Goal: Transaction & Acquisition: Purchase product/service

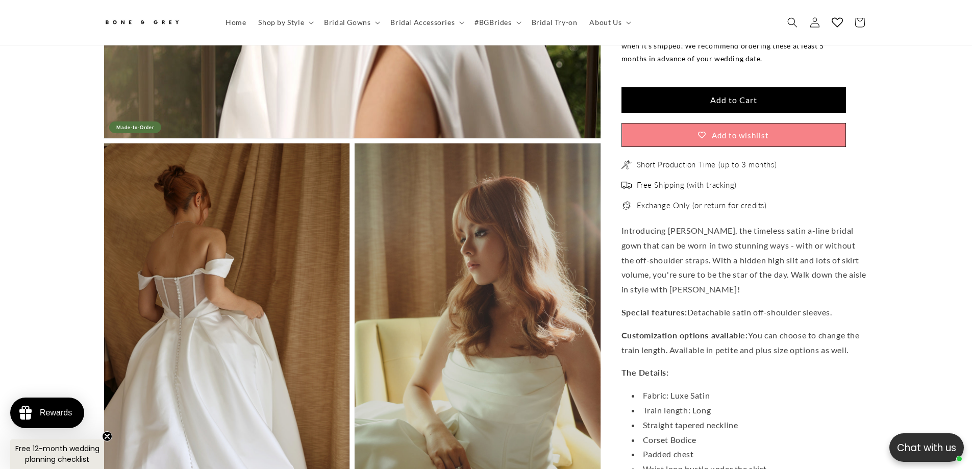
scroll to position [0, 561]
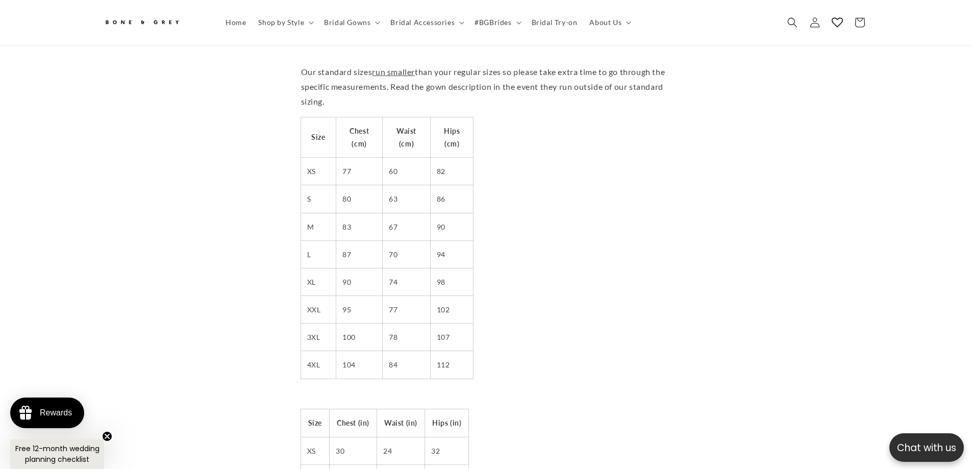
scroll to position [45, 0]
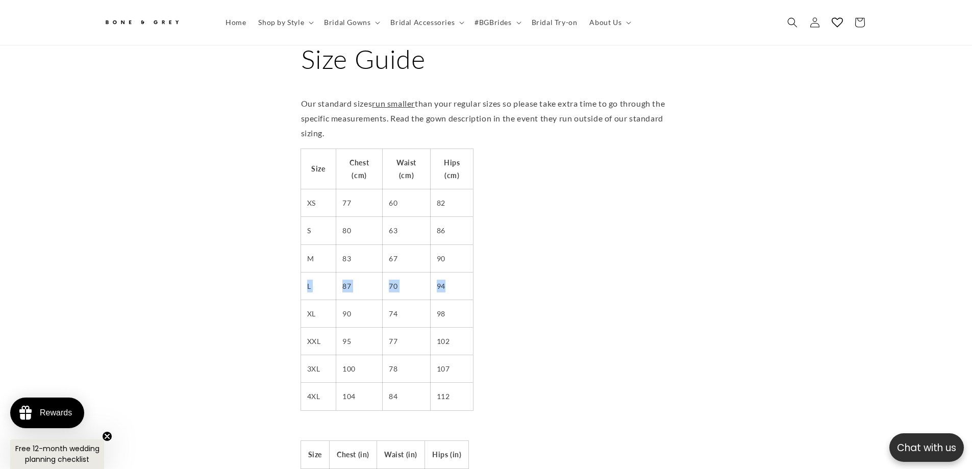
drag, startPoint x: 306, startPoint y: 277, endPoint x: 455, endPoint y: 280, distance: 148.5
click at [455, 280] on tr "L 87 70 94" at bounding box center [387, 286] width 172 height 28
click at [455, 280] on td "94" at bounding box center [451, 286] width 43 height 28
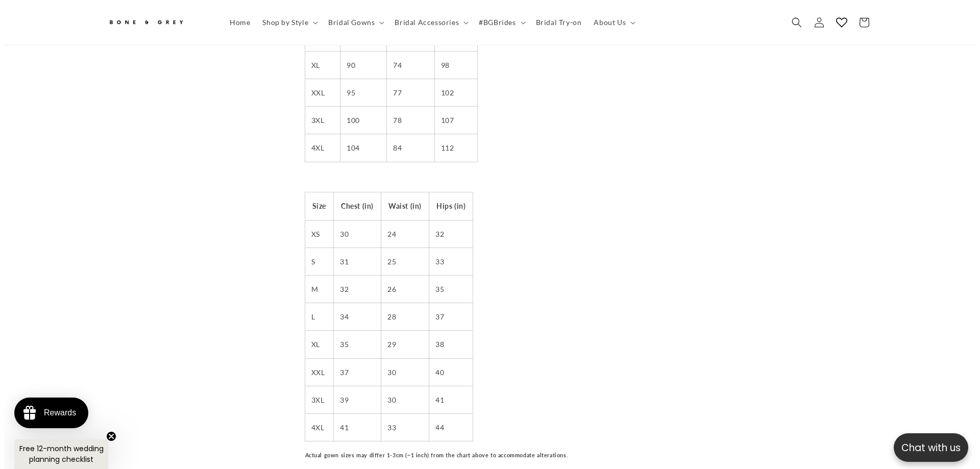
scroll to position [0, 561]
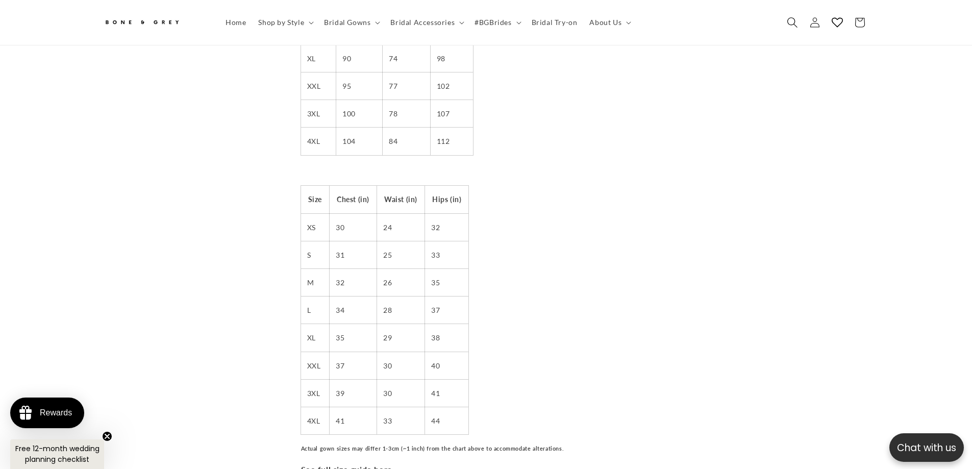
click at [788, 27] on icon "Search" at bounding box center [792, 22] width 11 height 11
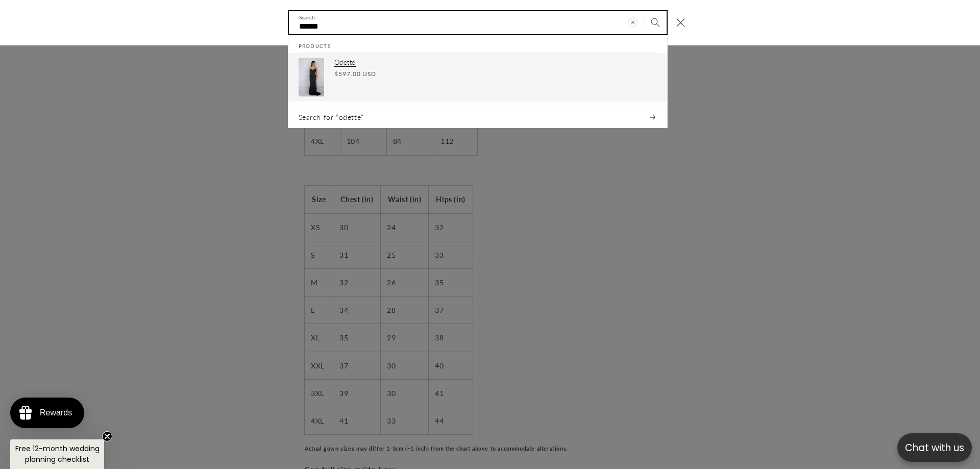
type input "******"
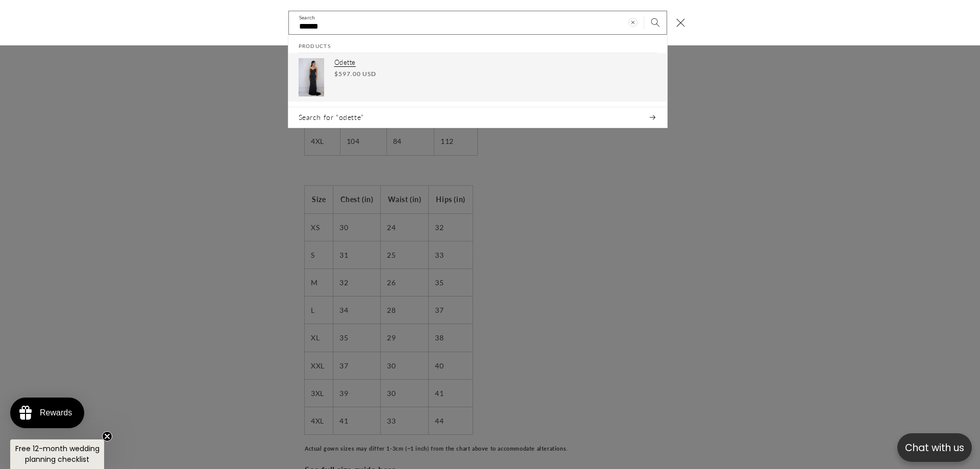
click at [437, 76] on div "Regular price $597.00 USD Regular price Sale price $597.00 USD Unit price / per" at bounding box center [495, 73] width 323 height 9
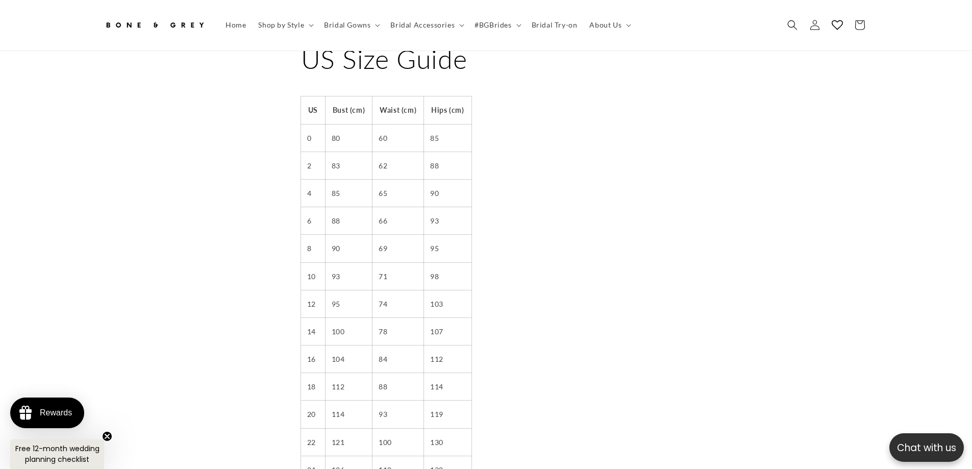
scroll to position [0, 561]
drag, startPoint x: 403, startPoint y: 214, endPoint x: 453, endPoint y: 254, distance: 63.6
click at [453, 254] on tbody "US Bust (cm) Waist (cm) Hips (cm) 0 80 60 85 2 83 62 88 4 85 65 90 6 88 66 93 8…" at bounding box center [386, 317] width 170 height 442
click at [455, 244] on td "95" at bounding box center [447, 249] width 47 height 28
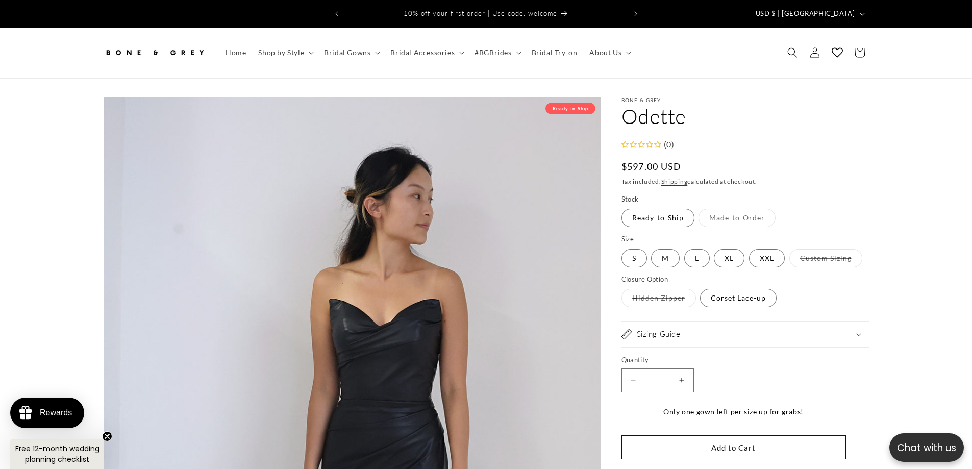
drag, startPoint x: 760, startPoint y: 334, endPoint x: 865, endPoint y: 323, distance: 105.2
click at [761, 334] on summary "Sizing Guide" at bounding box center [746, 335] width 248 height 26
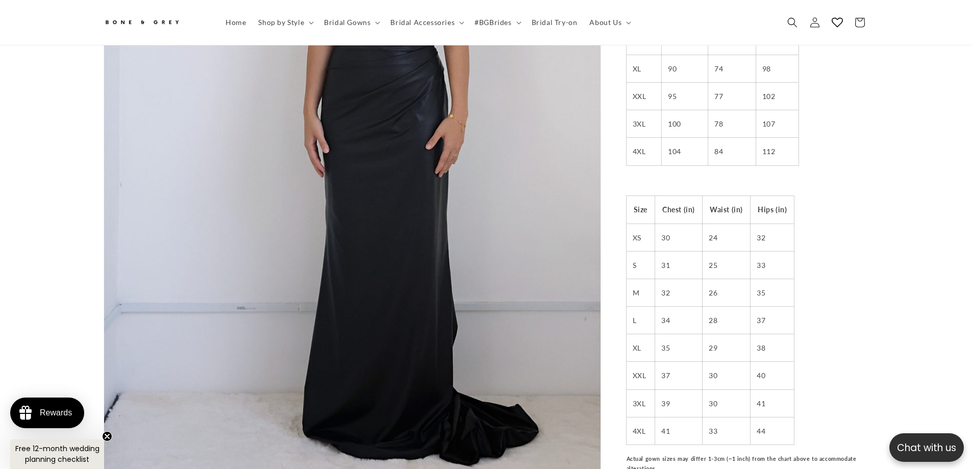
scroll to position [0, 281]
